Goal: Task Accomplishment & Management: Use online tool/utility

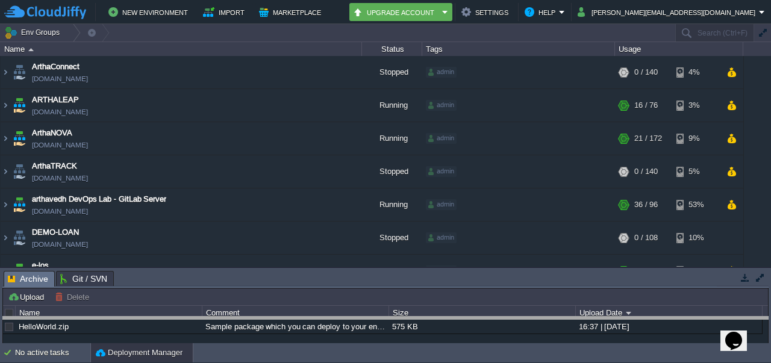
drag, startPoint x: 0, startPoint y: 0, endPoint x: 437, endPoint y: 381, distance: 579.2
click at [437, 363] on html "New Environment Import Marketplace Bonus ₹0.00 Upgrade Account Settings Help [P…" at bounding box center [385, 181] width 771 height 363
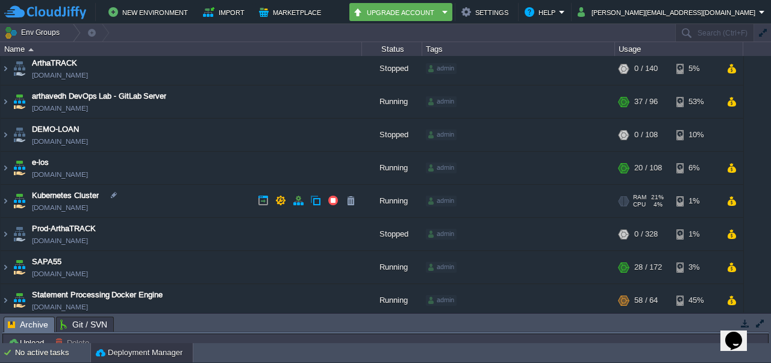
scroll to position [105, 0]
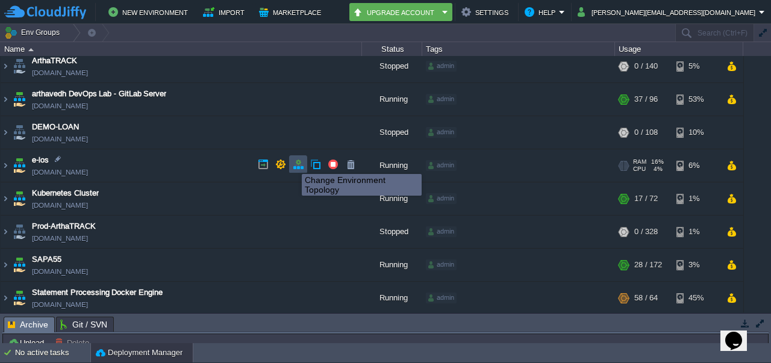
click at [293, 163] on button "button" at bounding box center [298, 164] width 11 height 11
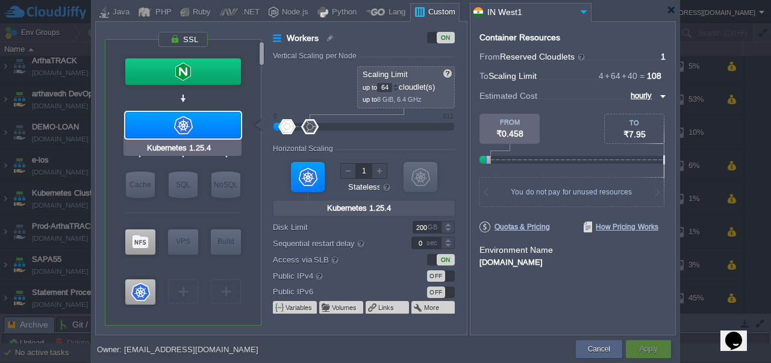
type input "NGINX 1.24.0"
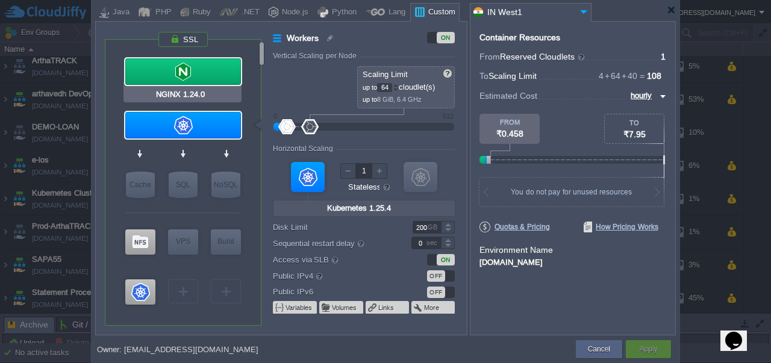
click at [191, 78] on div at bounding box center [183, 71] width 116 height 26
type input "Load Balancer"
type input "1"
type input "4"
type input "NGINX 1.24.0"
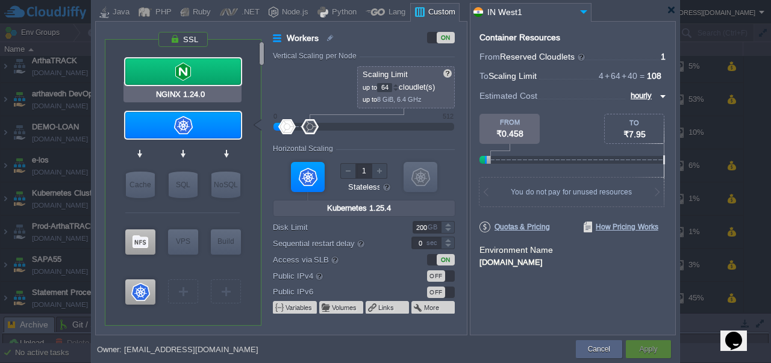
type input "null"
type input "1.24.0"
type input "Stateful"
type input "20"
type input "30"
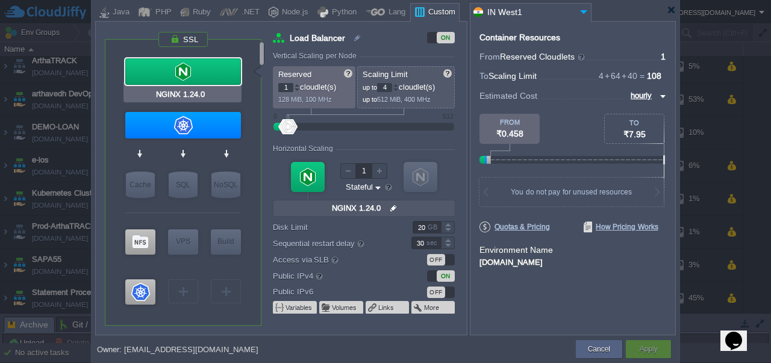
click at [191, 78] on div at bounding box center [183, 71] width 116 height 26
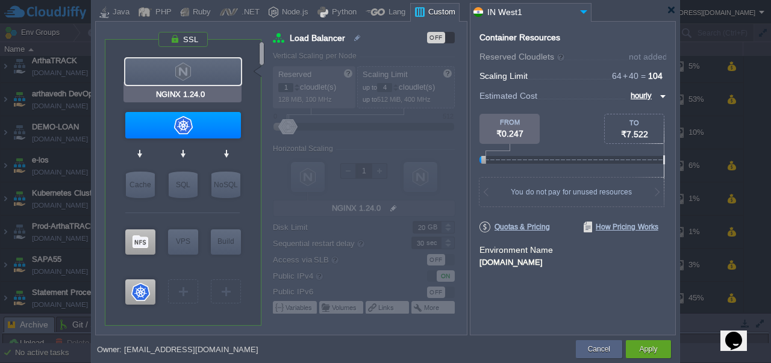
click at [191, 78] on div at bounding box center [183, 71] width 116 height 26
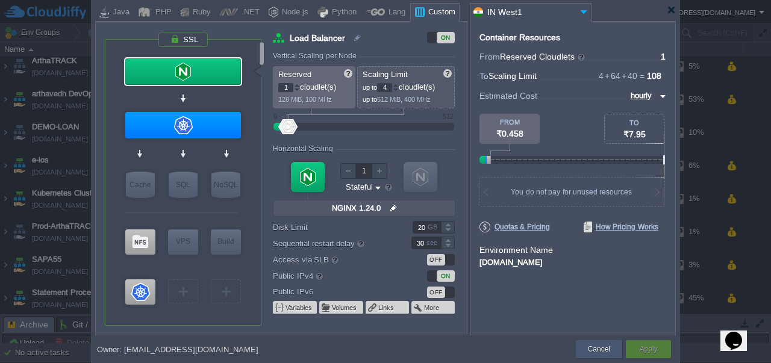
click at [602, 350] on button "Cancel" at bounding box center [599, 349] width 22 height 12
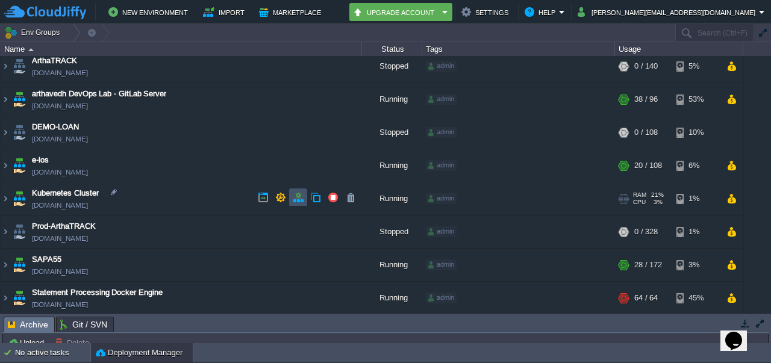
click at [295, 197] on button "button" at bounding box center [298, 197] width 11 height 11
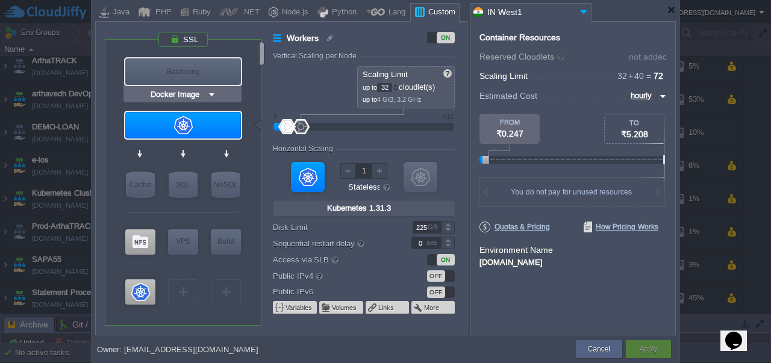
type input "Kubernetes 1.31.3"
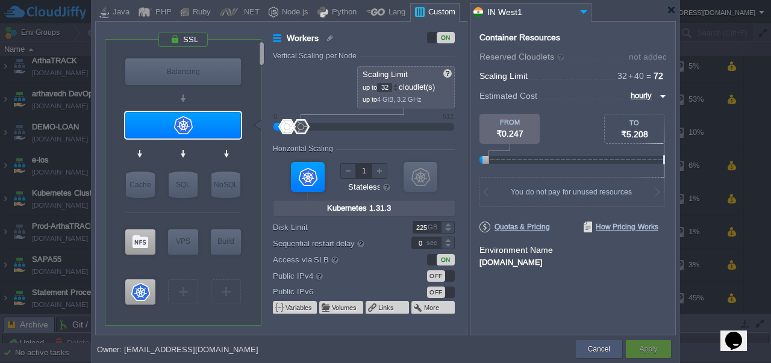
click at [591, 355] on button "Cancel" at bounding box center [599, 349] width 22 height 12
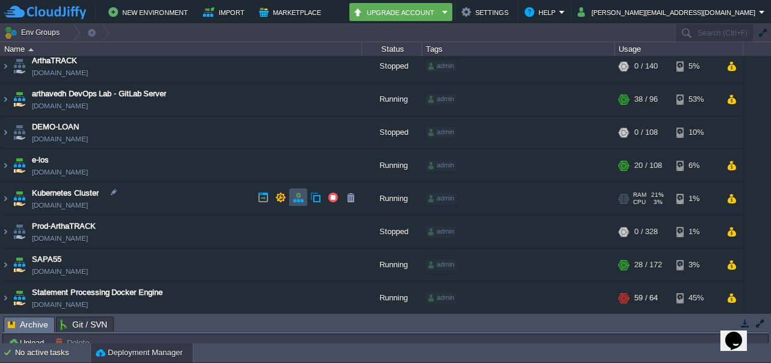
click at [298, 202] on button "button" at bounding box center [298, 197] width 11 height 11
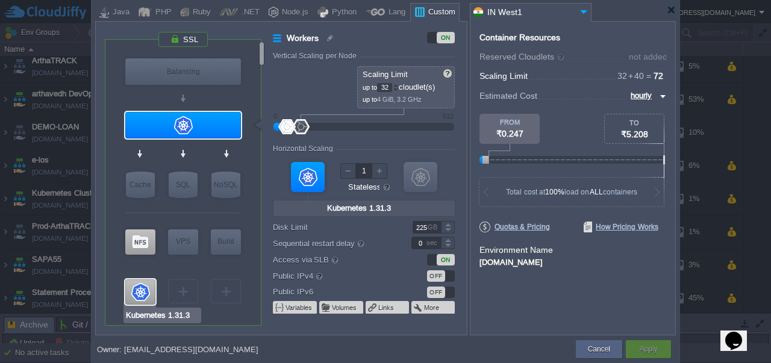
type input "Docker Image"
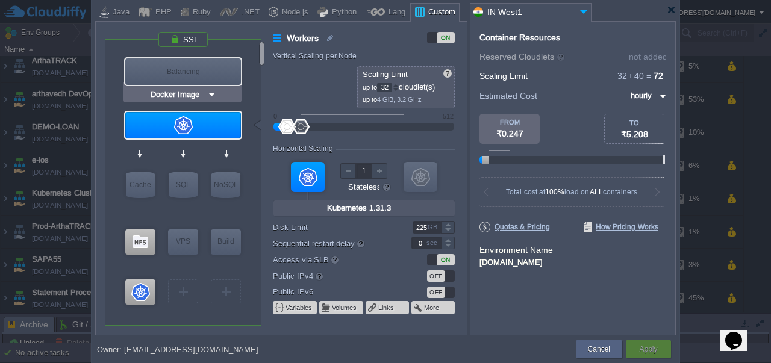
click at [178, 70] on div "Balancing" at bounding box center [183, 71] width 116 height 26
type input "Load Balancer"
type input "1"
type input "4"
type input "Docker Image"
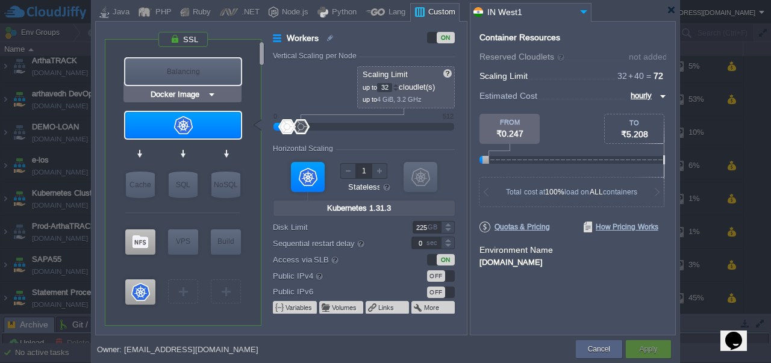
type input "Stateful"
type input "23"
type input "30"
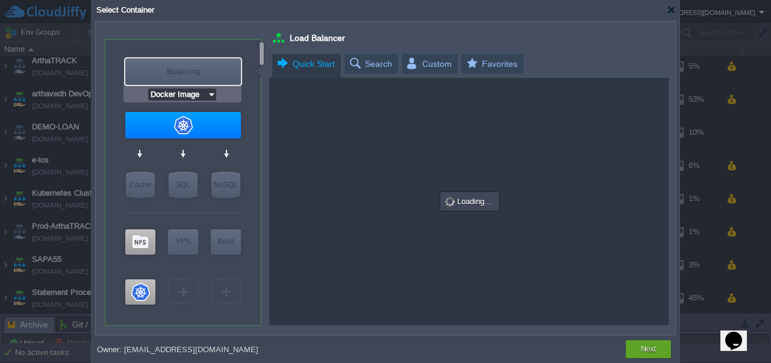
click at [198, 89] on input "Docker Image" at bounding box center [177, 95] width 59 height 12
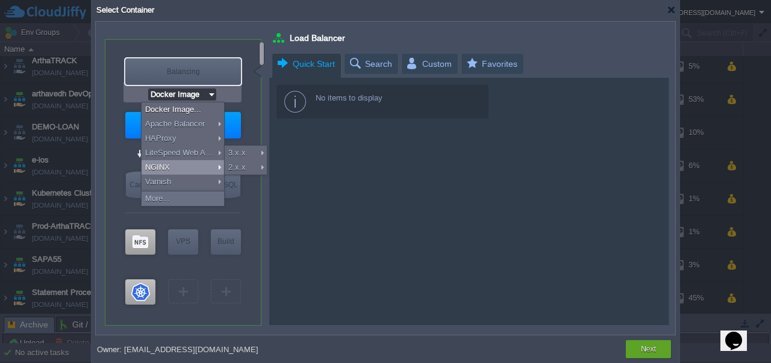
click at [167, 164] on div "NGINX" at bounding box center [183, 167] width 82 height 14
type input "NGINX 1.28.0"
type input "1.28.0-almalin..."
type input "NGINX 1.28.0"
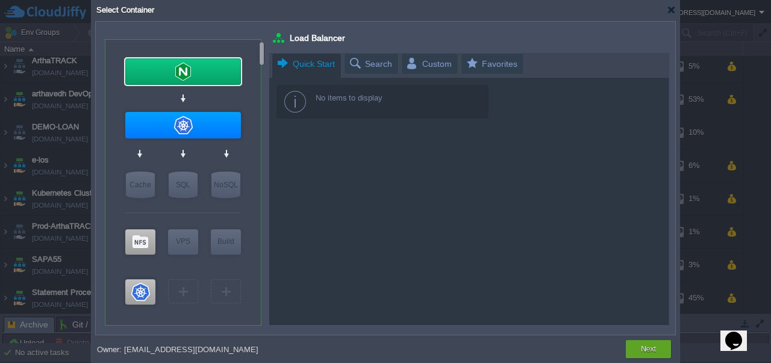
click at [692, 66] on div at bounding box center [385, 182] width 771 height 364
click at [671, 9] on div at bounding box center [671, 9] width 9 height 9
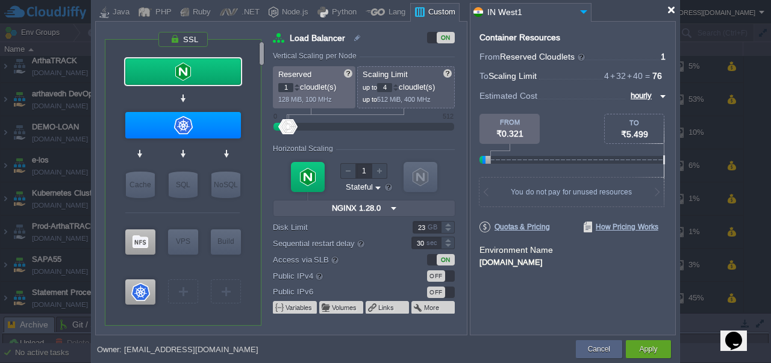
click at [671, 9] on div at bounding box center [671, 9] width 9 height 9
